Goal: Feedback & Contribution: Leave review/rating

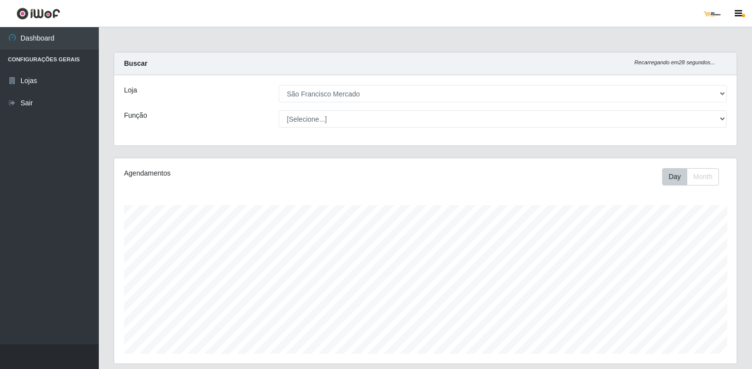
select select "168"
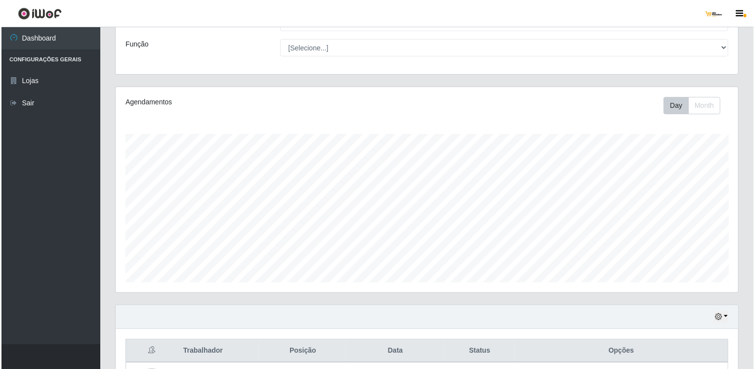
scroll to position [198, 0]
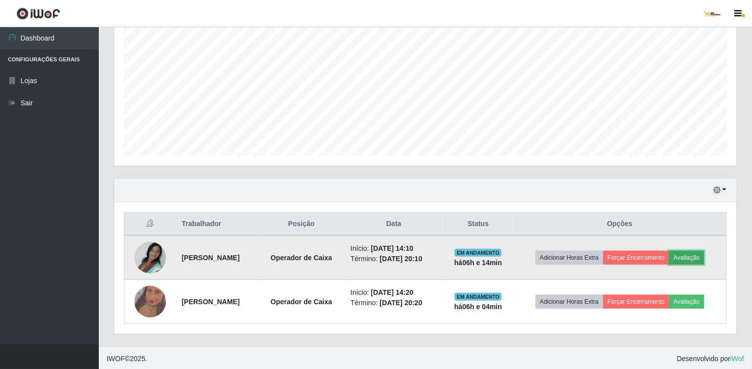
click at [704, 258] on button "Avaliação" at bounding box center [686, 258] width 35 height 14
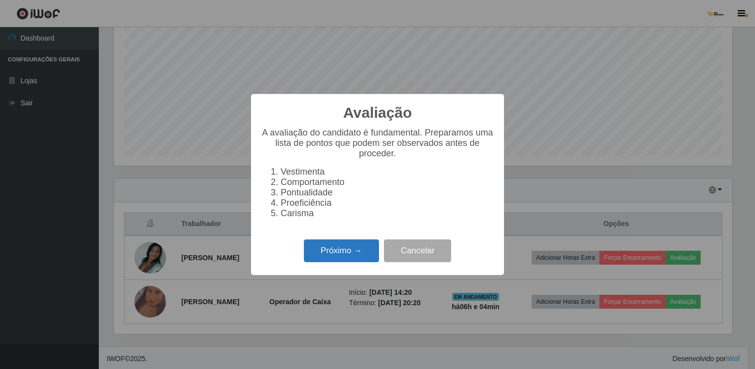
click at [362, 253] on button "Próximo →" at bounding box center [341, 250] width 75 height 23
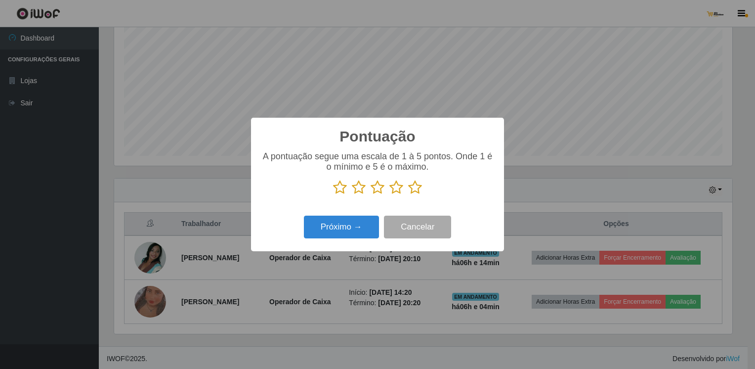
scroll to position [493938, 493525]
click at [377, 188] on icon at bounding box center [378, 187] width 14 height 15
click at [371, 195] on input "radio" at bounding box center [371, 195] width 0 height 0
click at [369, 227] on button "Próximo →" at bounding box center [341, 226] width 75 height 23
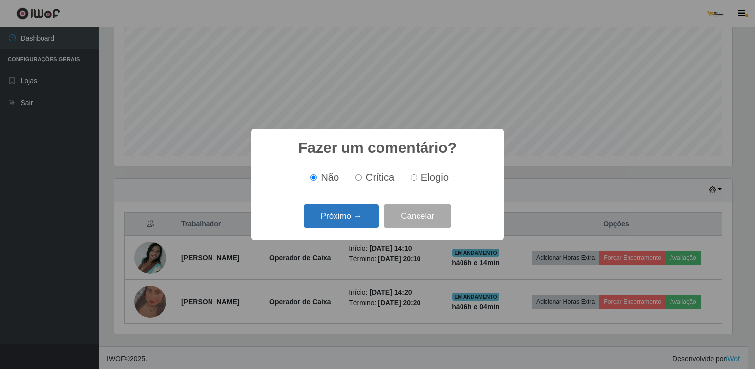
click at [368, 221] on button "Próximo →" at bounding box center [341, 215] width 75 height 23
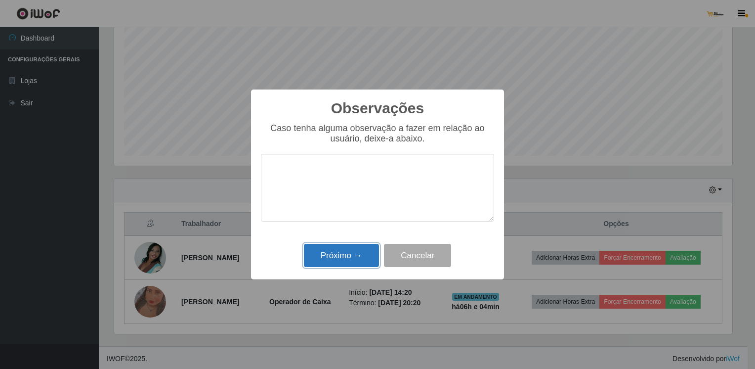
click at [359, 254] on button "Próximo →" at bounding box center [341, 255] width 75 height 23
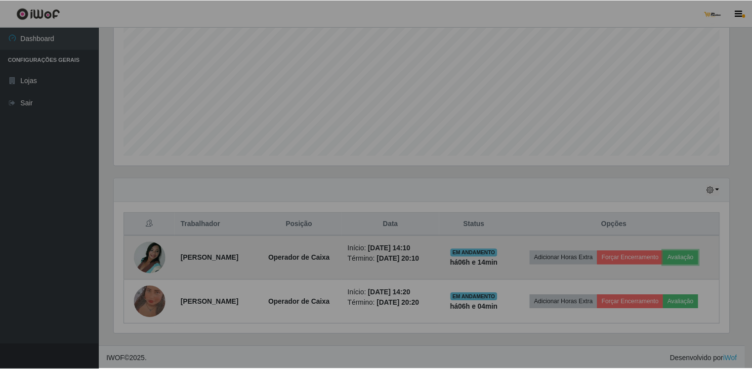
scroll to position [205, 623]
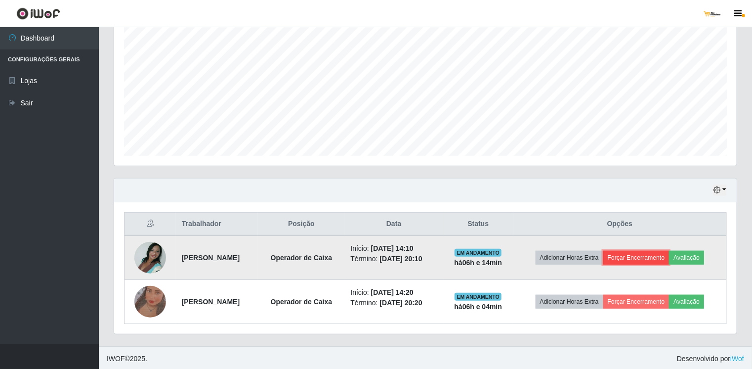
click at [643, 256] on button "Forçar Encerramento" at bounding box center [636, 258] width 66 height 14
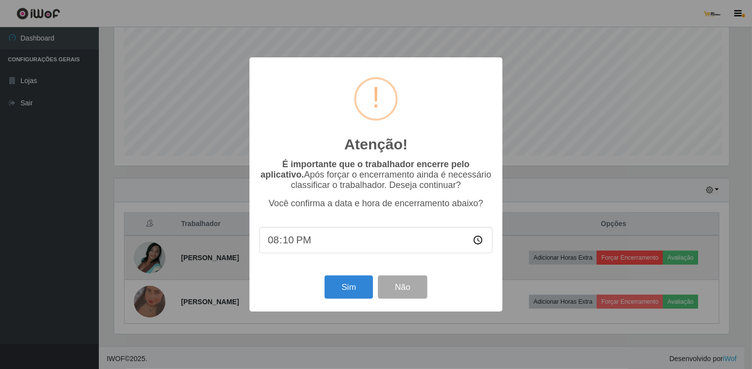
scroll to position [205, 619]
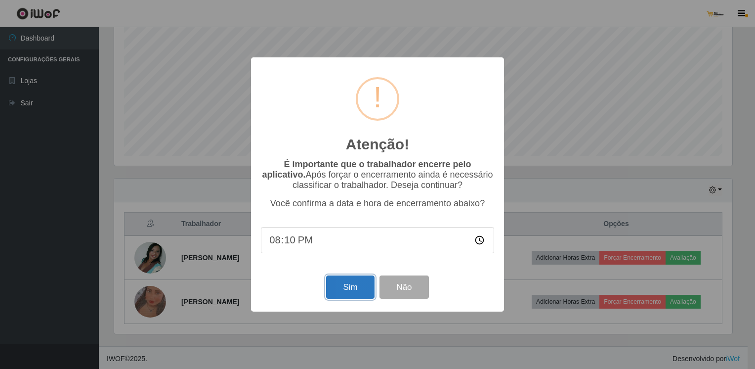
click at [362, 287] on button "Sim" at bounding box center [350, 286] width 48 height 23
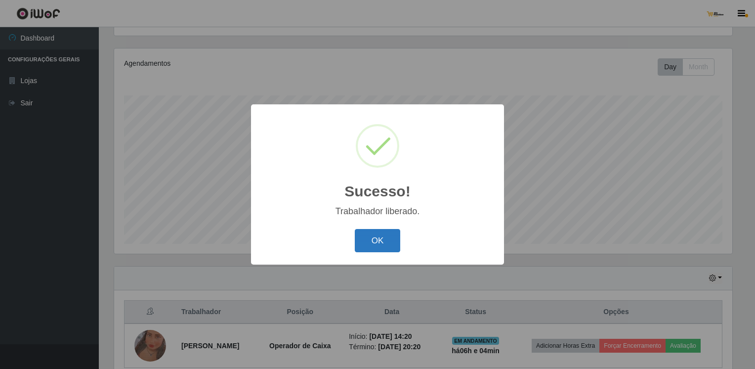
click at [383, 241] on button "OK" at bounding box center [378, 240] width 46 height 23
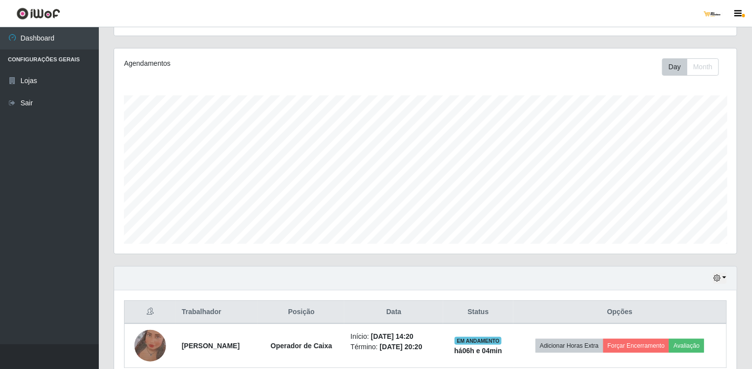
scroll to position [205, 623]
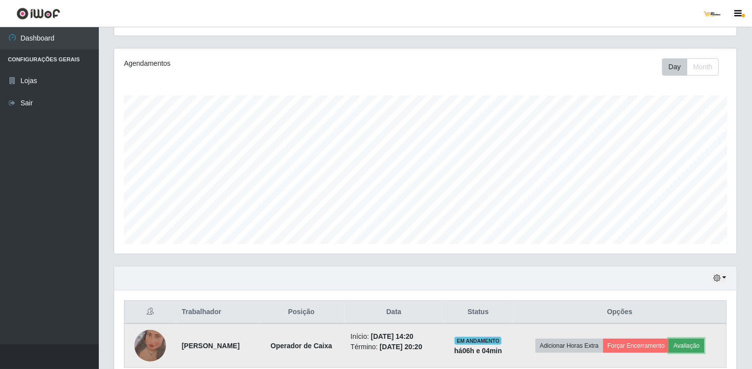
click at [695, 344] on button "Avaliação" at bounding box center [686, 345] width 35 height 14
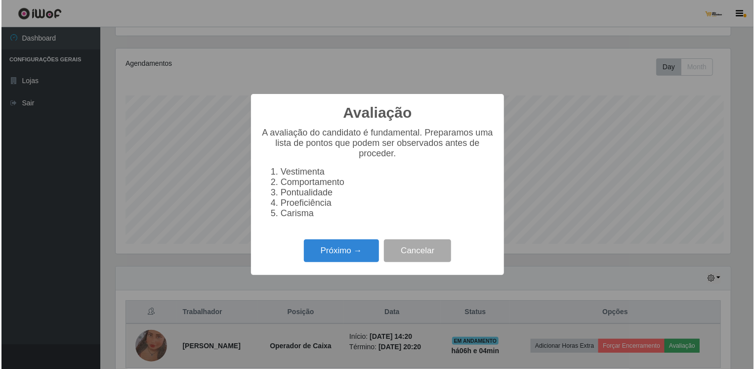
scroll to position [205, 619]
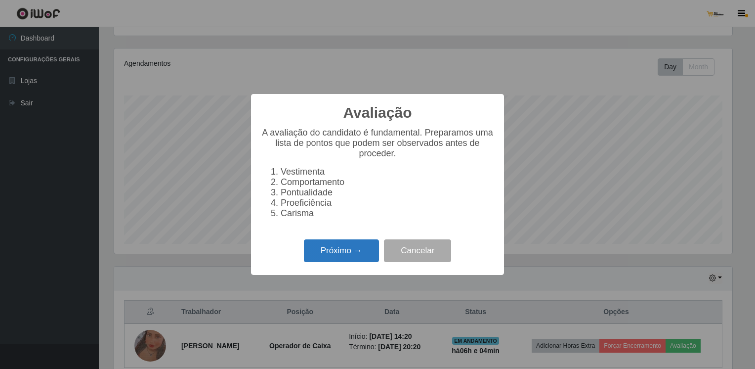
click at [358, 255] on button "Próximo →" at bounding box center [341, 250] width 75 height 23
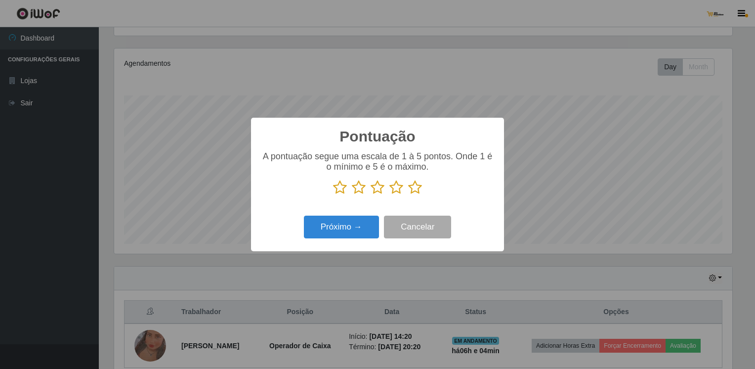
scroll to position [493938, 493525]
click at [375, 190] on icon at bounding box center [378, 187] width 14 height 15
click at [371, 195] on input "radio" at bounding box center [371, 195] width 0 height 0
click at [354, 232] on button "Próximo →" at bounding box center [341, 226] width 75 height 23
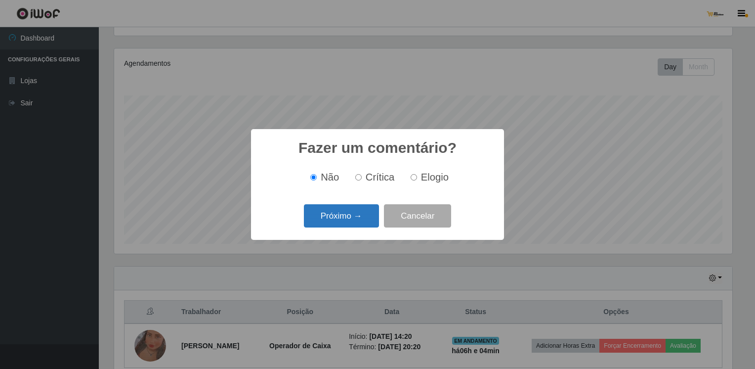
click at [354, 222] on button "Próximo →" at bounding box center [341, 215] width 75 height 23
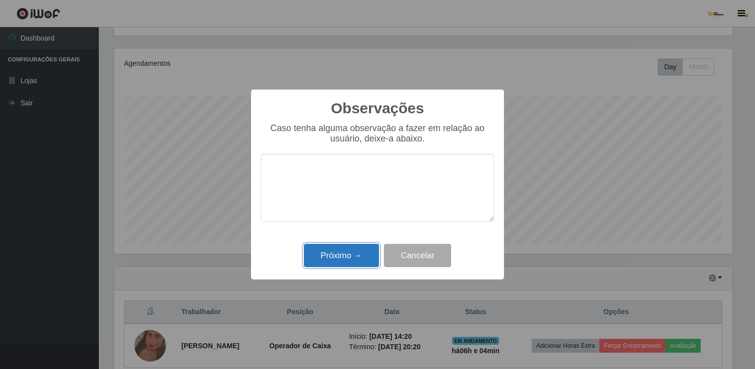
click at [359, 260] on button "Próximo →" at bounding box center [341, 255] width 75 height 23
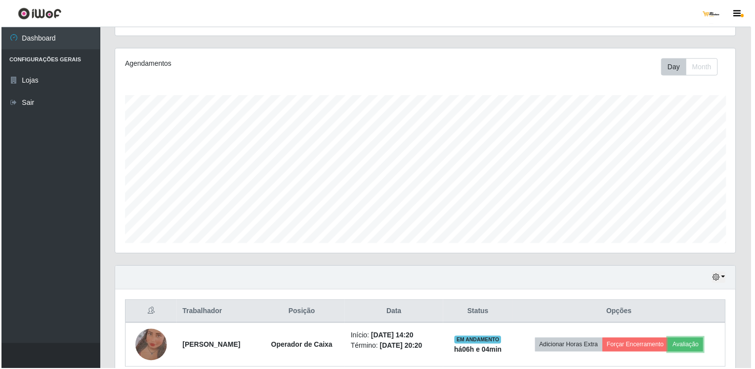
scroll to position [205, 623]
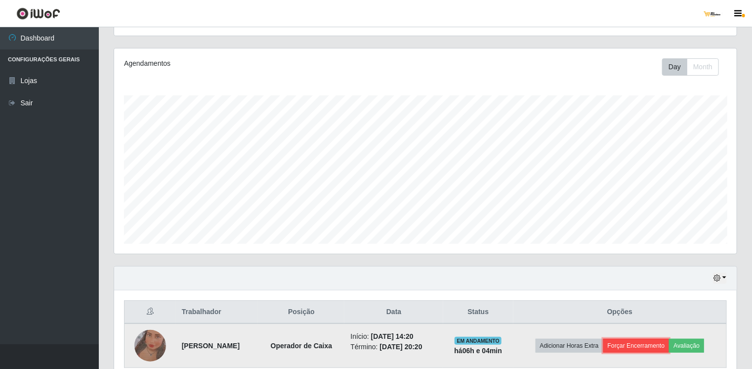
click at [644, 345] on button "Forçar Encerramento" at bounding box center [636, 345] width 66 height 14
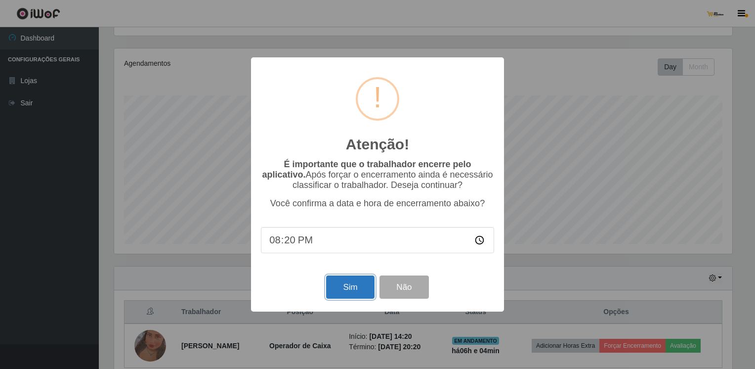
click at [352, 285] on button "Sim" at bounding box center [350, 286] width 48 height 23
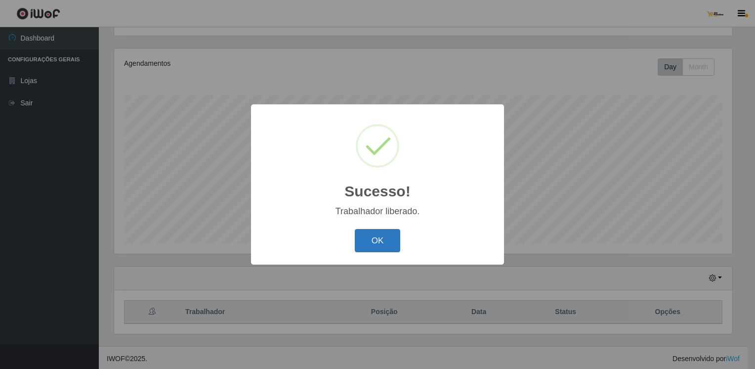
click at [368, 242] on button "OK" at bounding box center [378, 240] width 46 height 23
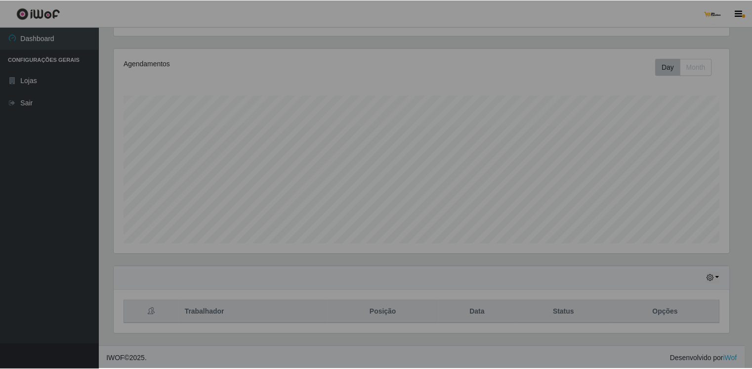
scroll to position [205, 623]
